Goal: Information Seeking & Learning: Learn about a topic

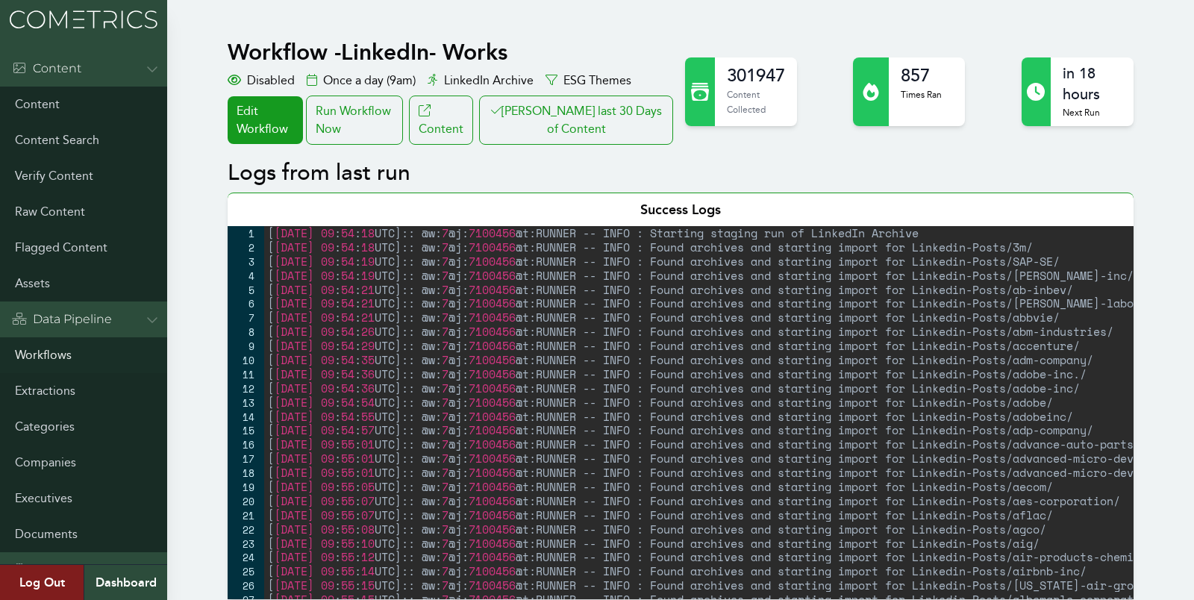
click at [37, 361] on link "Workflows" at bounding box center [83, 355] width 167 height 36
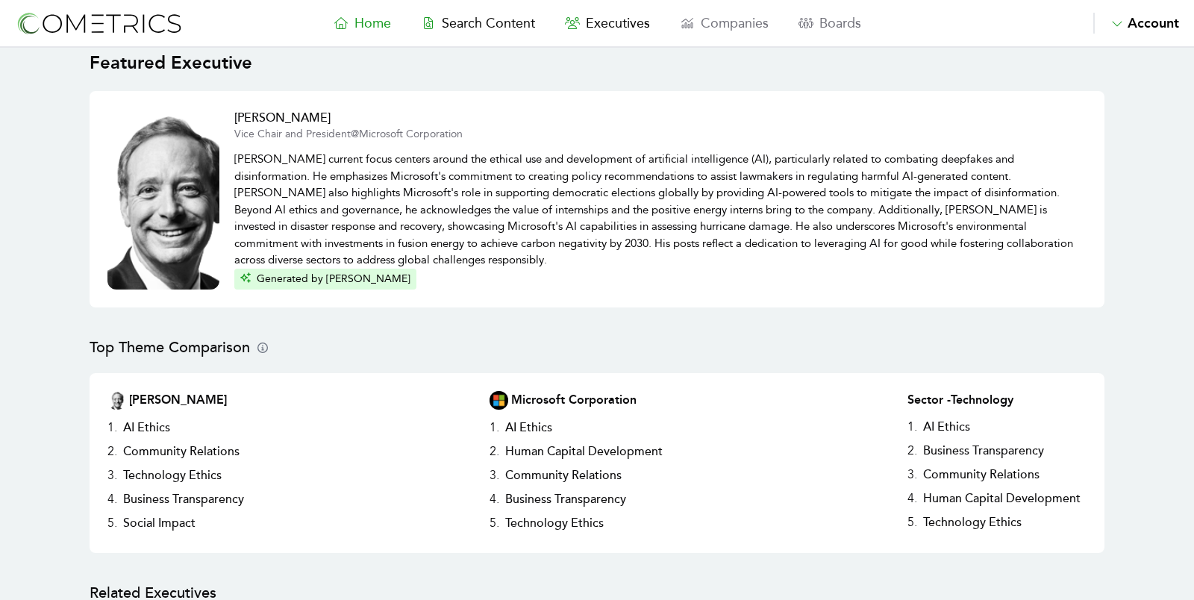
scroll to position [31, 0]
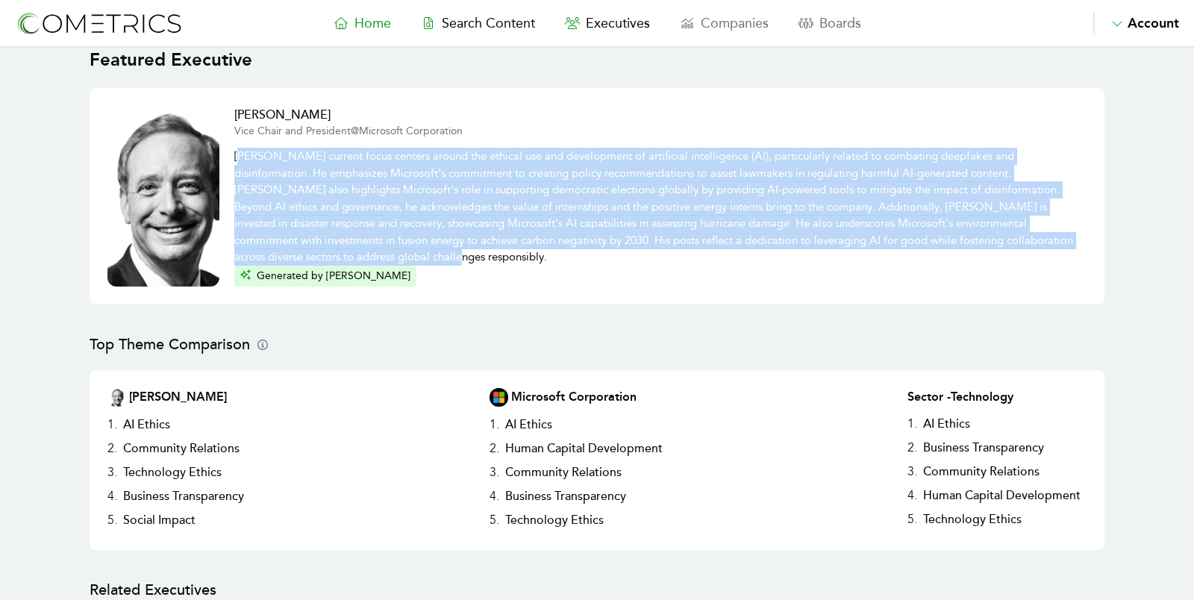
drag, startPoint x: 237, startPoint y: 159, endPoint x: 397, endPoint y: 254, distance: 185.7
click at [397, 254] on p "[PERSON_NAME] current focus centers around the ethical use and development of a…" at bounding box center [660, 202] width 852 height 127
drag, startPoint x: 397, startPoint y: 254, endPoint x: 242, endPoint y: 157, distance: 183.1
click at [242, 157] on p "[PERSON_NAME] current focus centers around the ethical use and development of a…" at bounding box center [660, 202] width 852 height 127
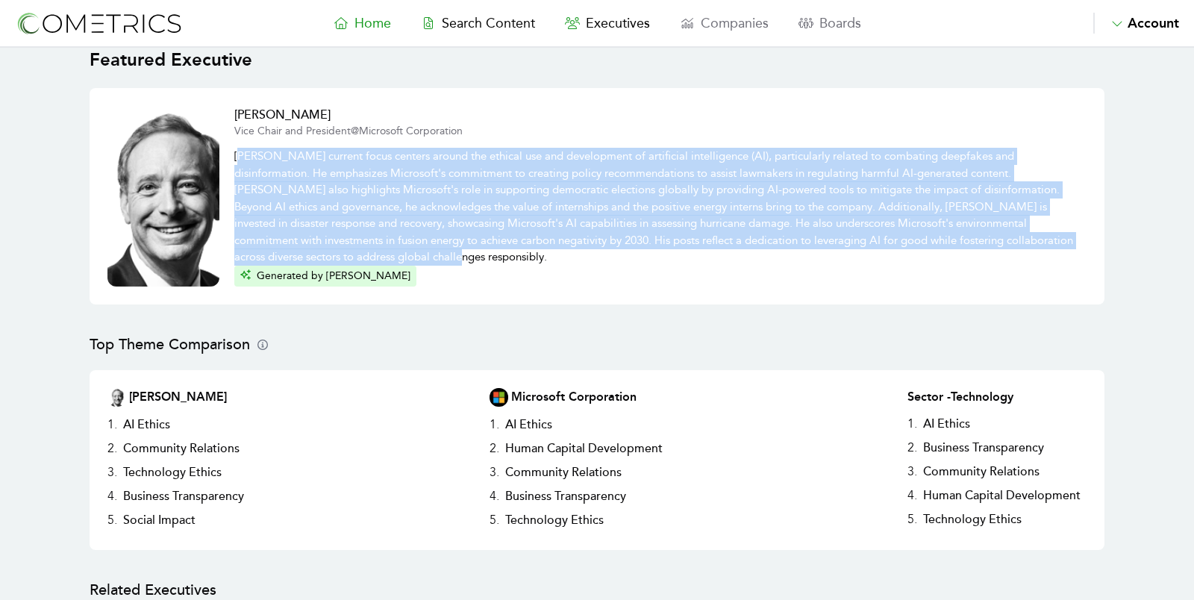
click at [242, 157] on p "Brad Smith's current focus centers around the ethical use and development of ar…" at bounding box center [660, 202] width 852 height 127
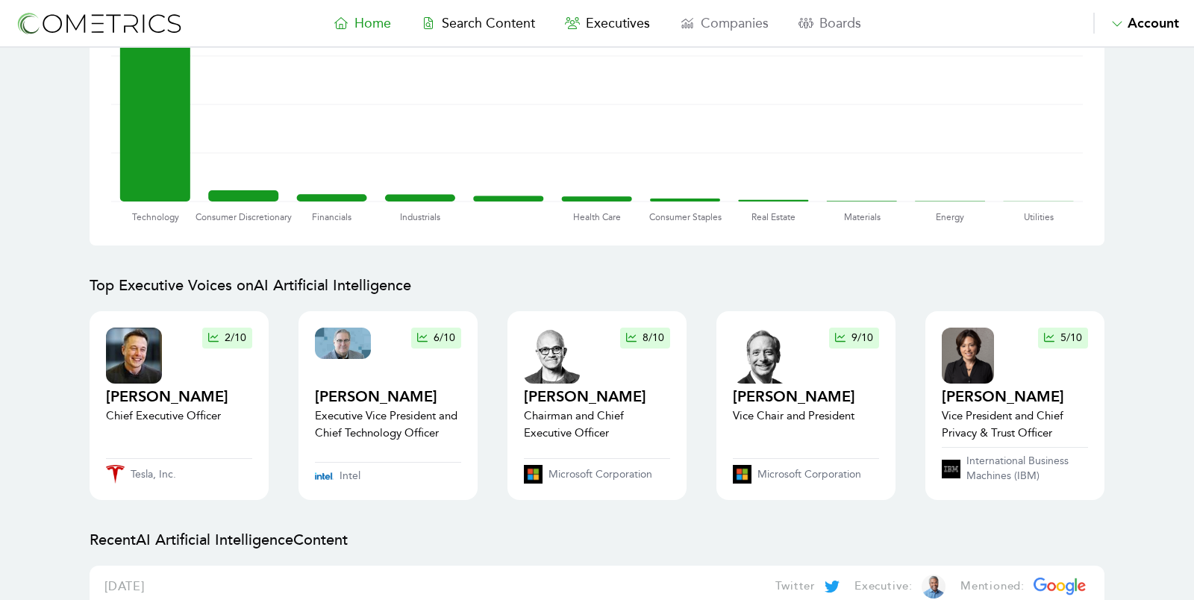
scroll to position [1200, 0]
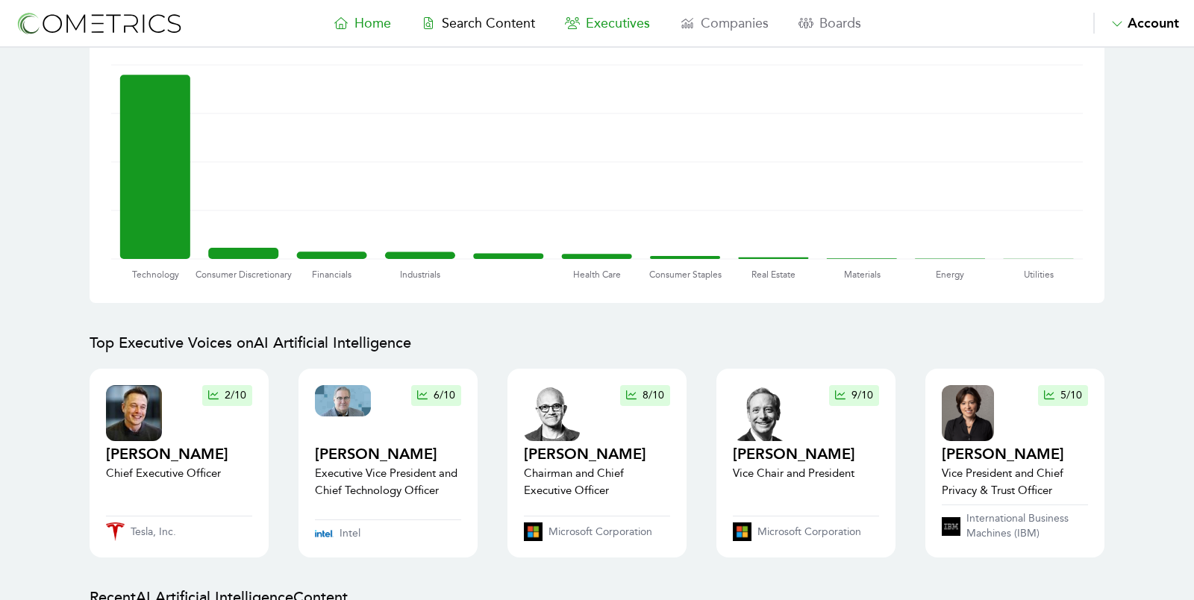
click at [633, 23] on span "Executives" at bounding box center [618, 23] width 64 height 16
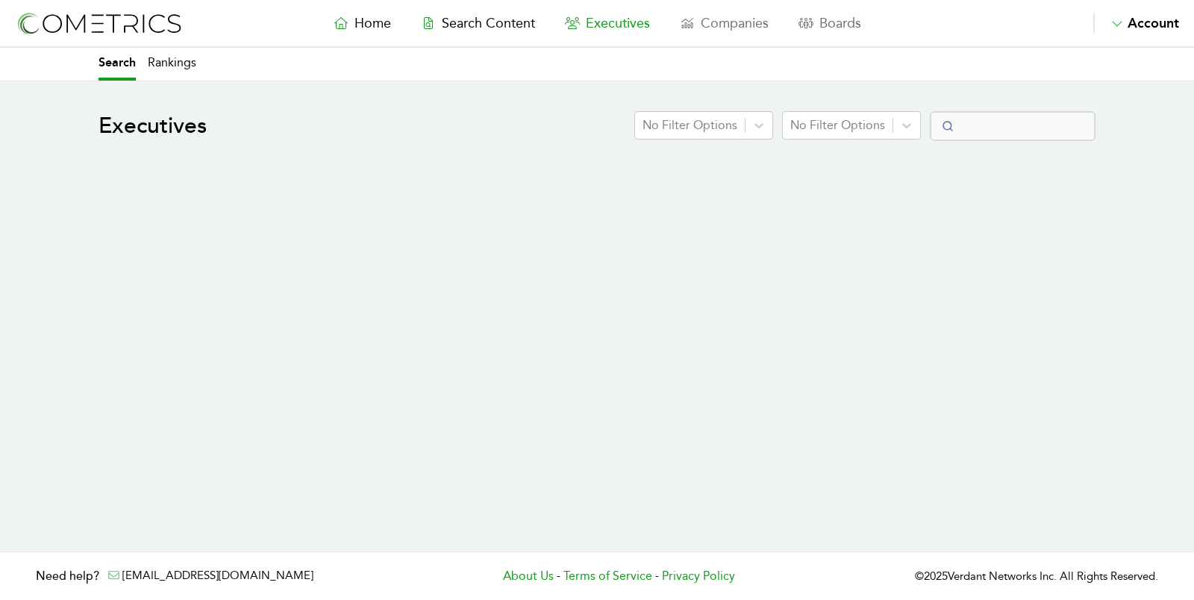
select select "50"
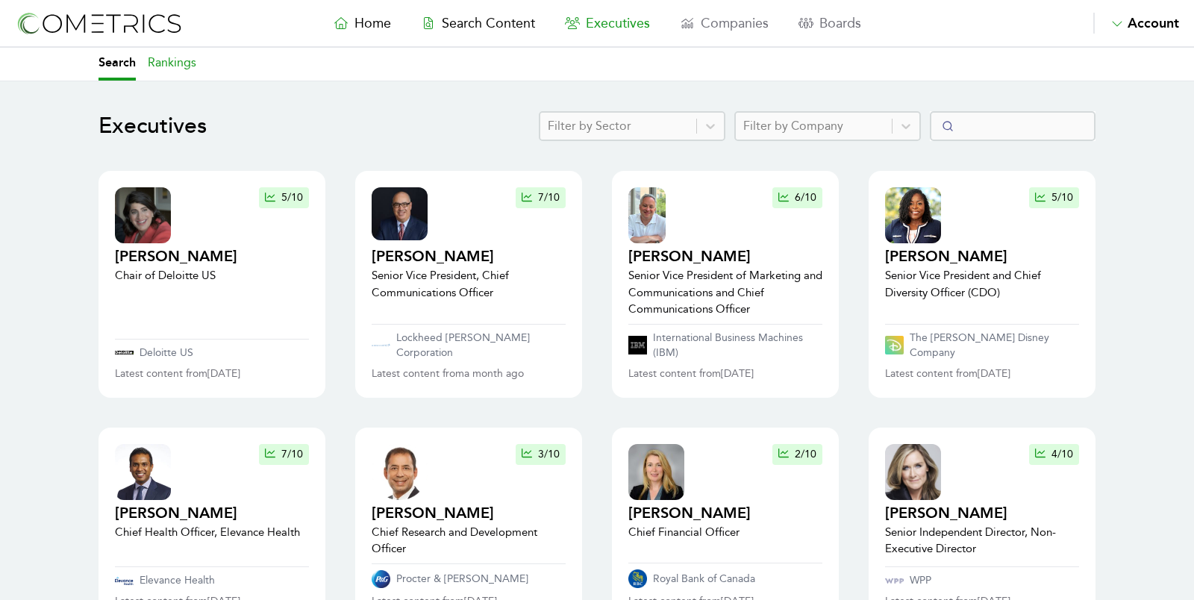
click at [177, 58] on link "Rankings" at bounding box center [172, 64] width 49 height 33
select select "50"
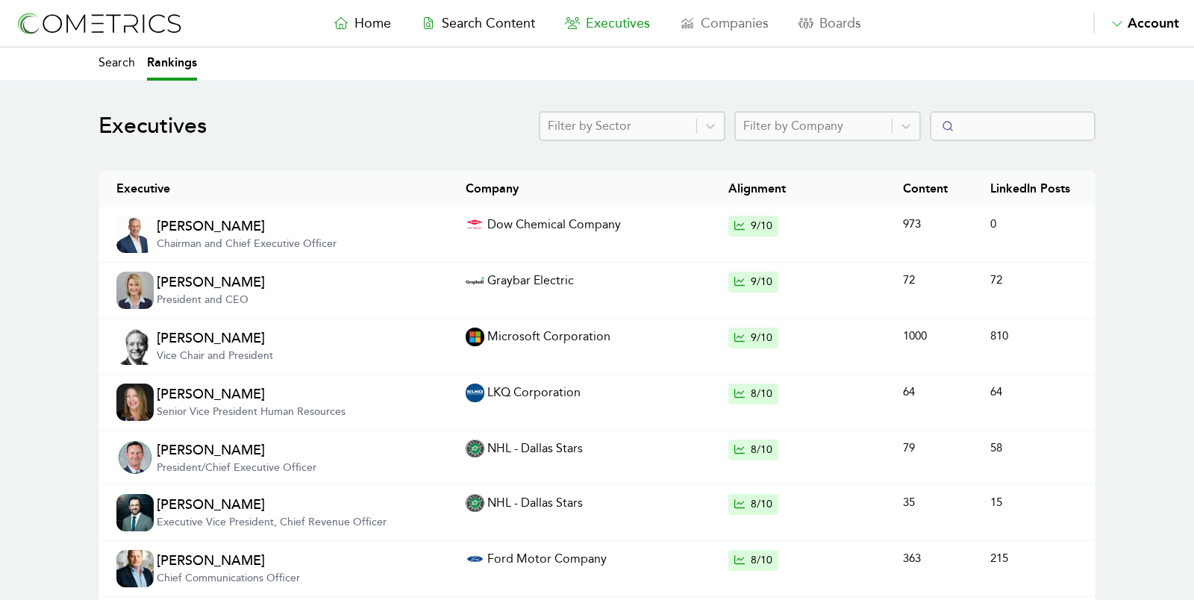
click at [666, 137] on div "Filter by Sector" at bounding box center [618, 126] width 156 height 27
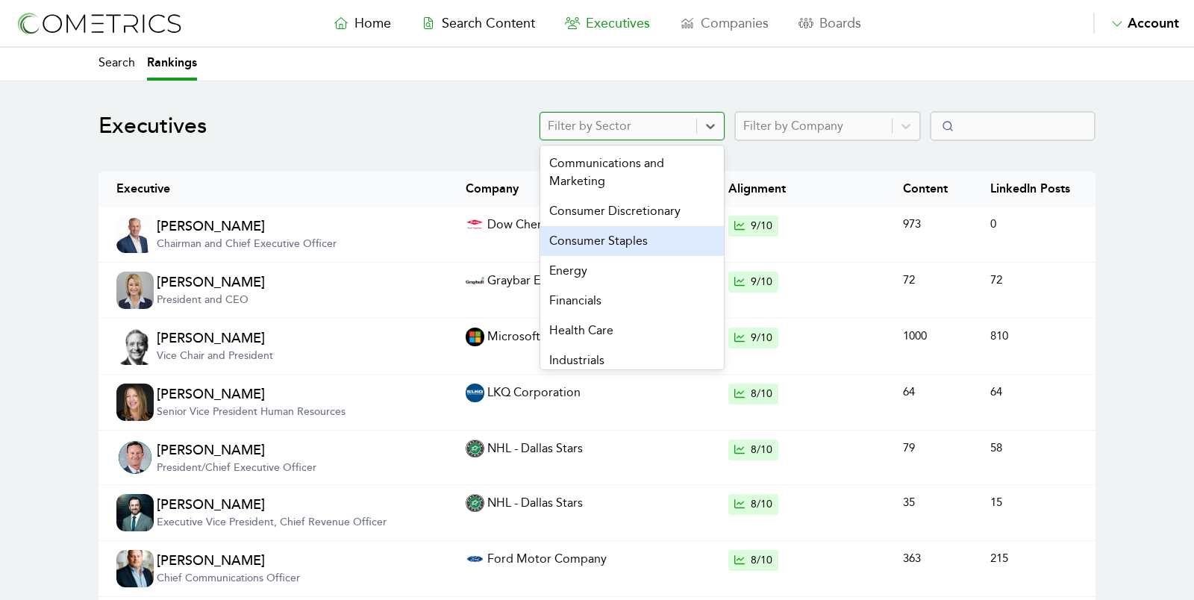
click at [660, 243] on div "Consumer Staples" at bounding box center [632, 241] width 184 height 30
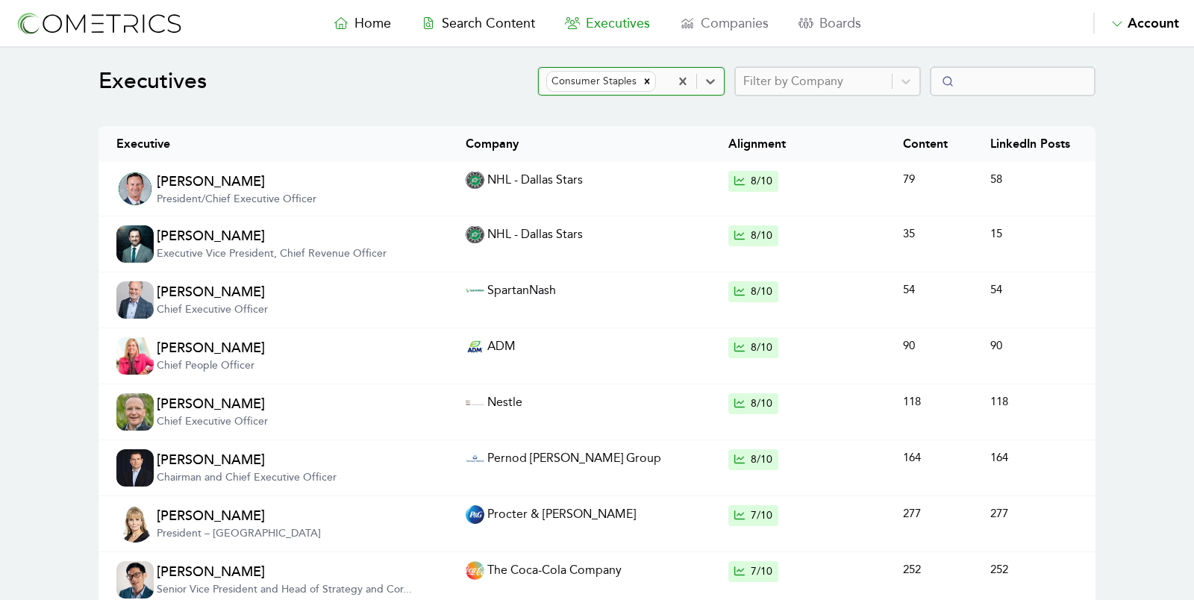
scroll to position [40, 0]
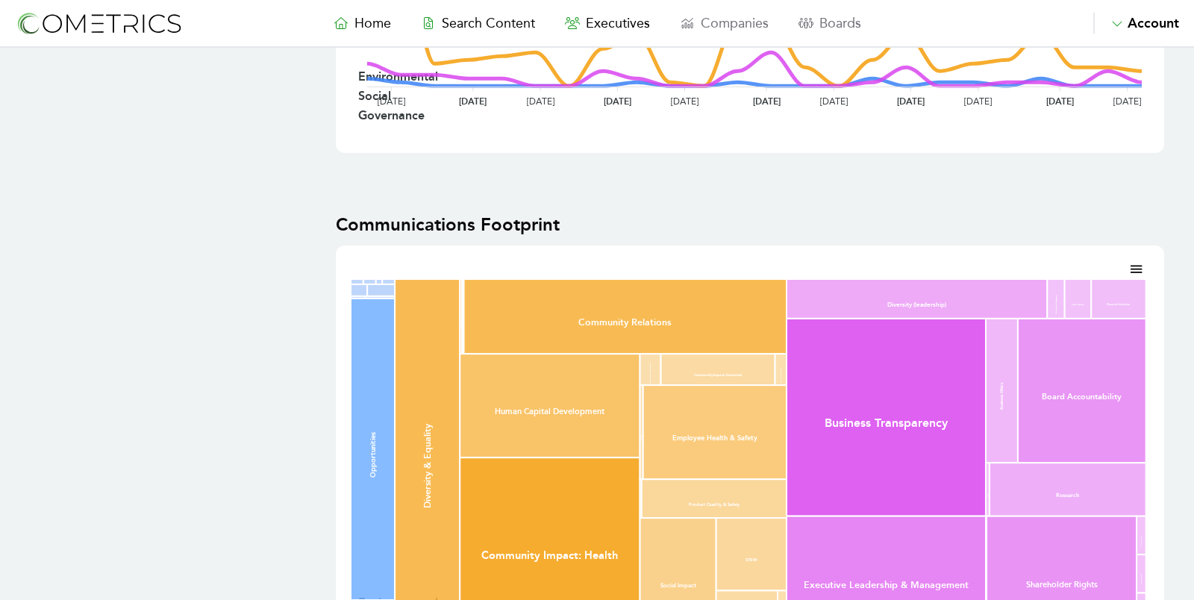
scroll to position [998, 0]
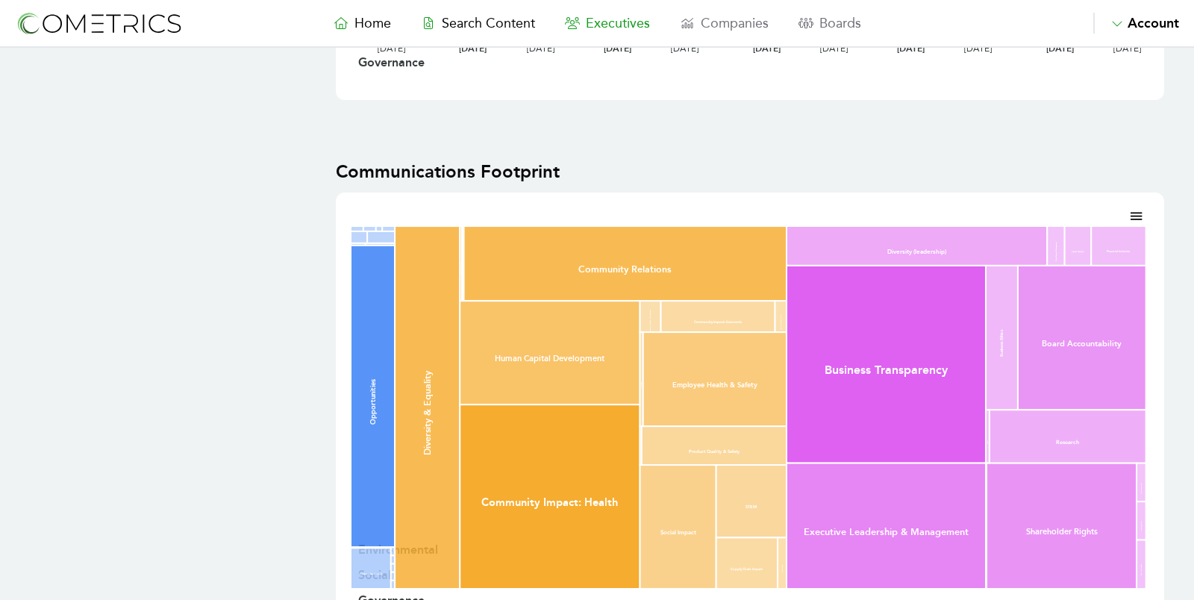
click at [627, 25] on span "Executives" at bounding box center [618, 23] width 64 height 16
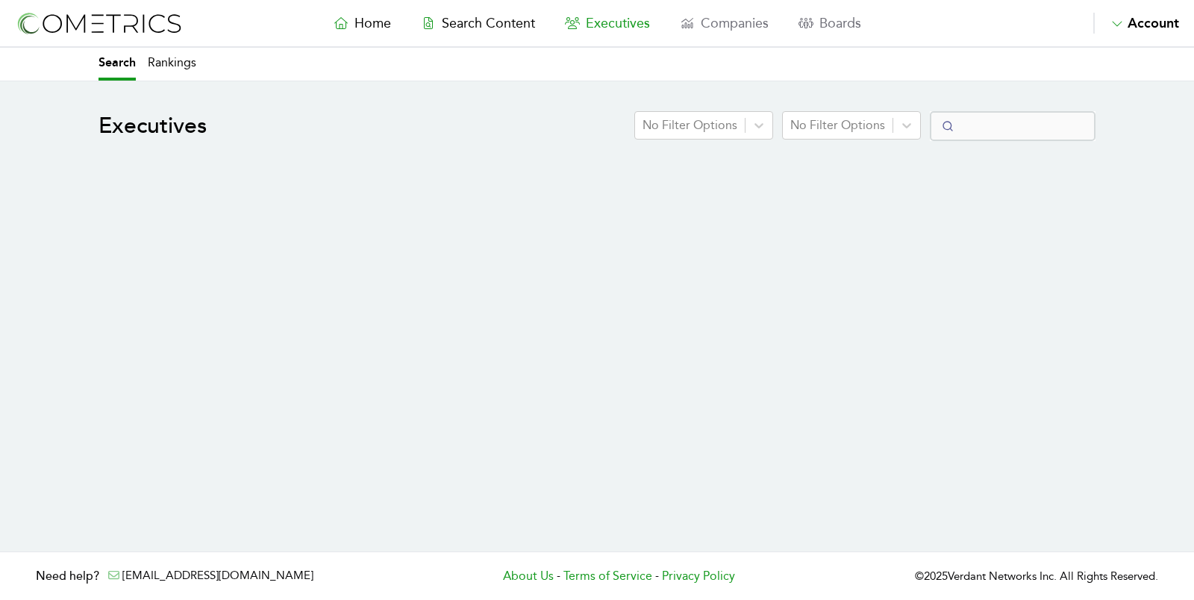
select select "50"
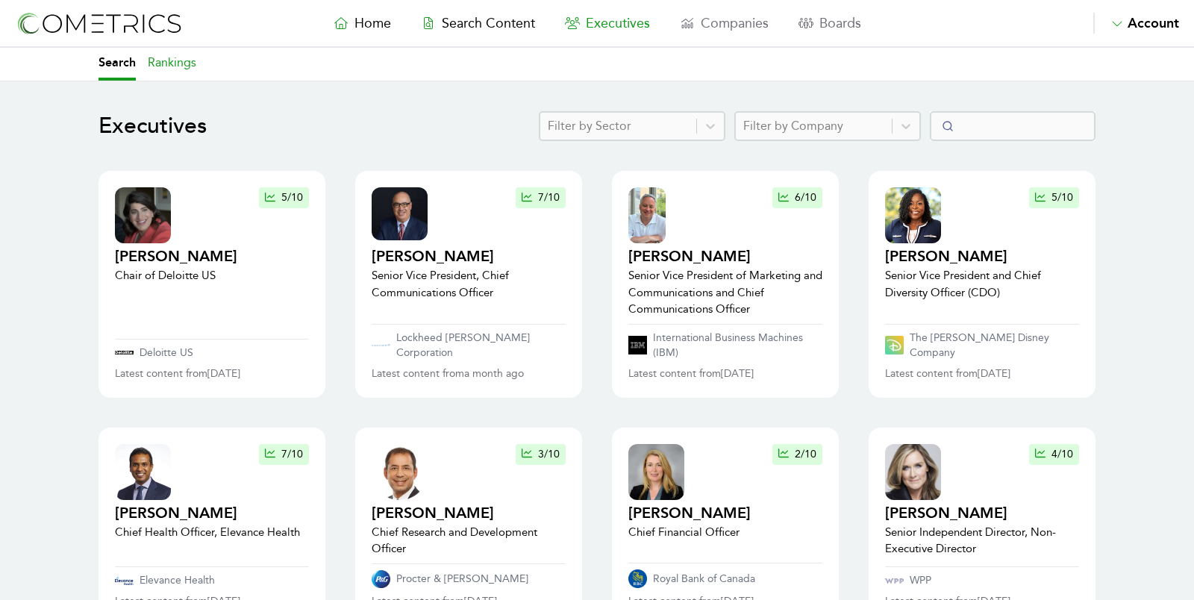
click at [175, 66] on link "Rankings" at bounding box center [172, 64] width 49 height 33
select select "50"
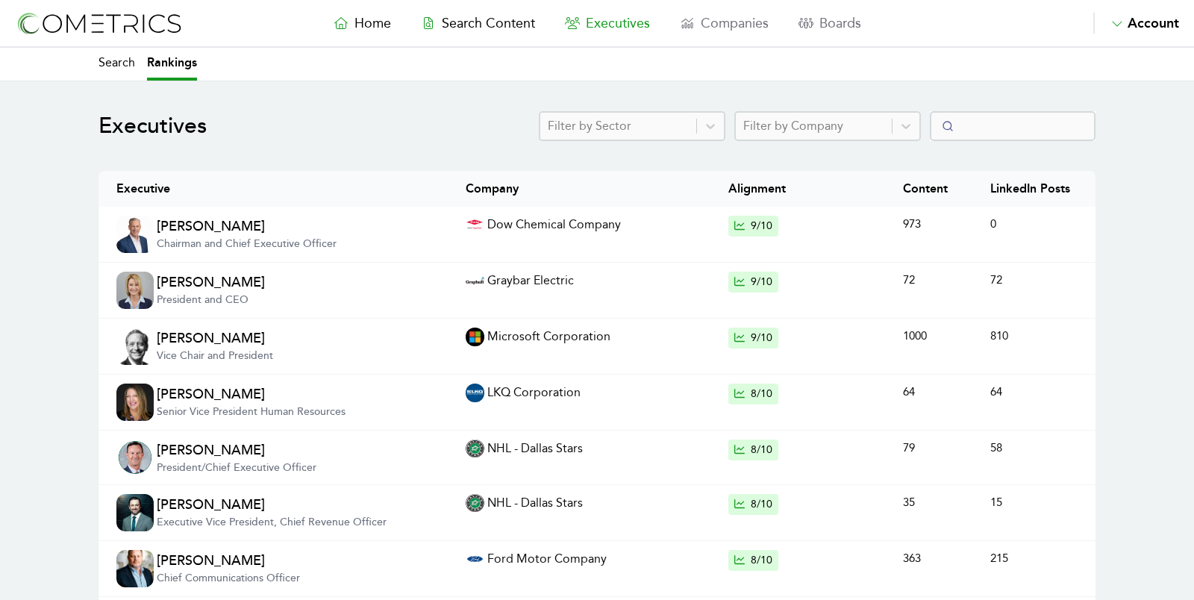
click at [131, 287] on img at bounding box center [134, 290] width 37 height 37
